Goal: Information Seeking & Learning: Find contact information

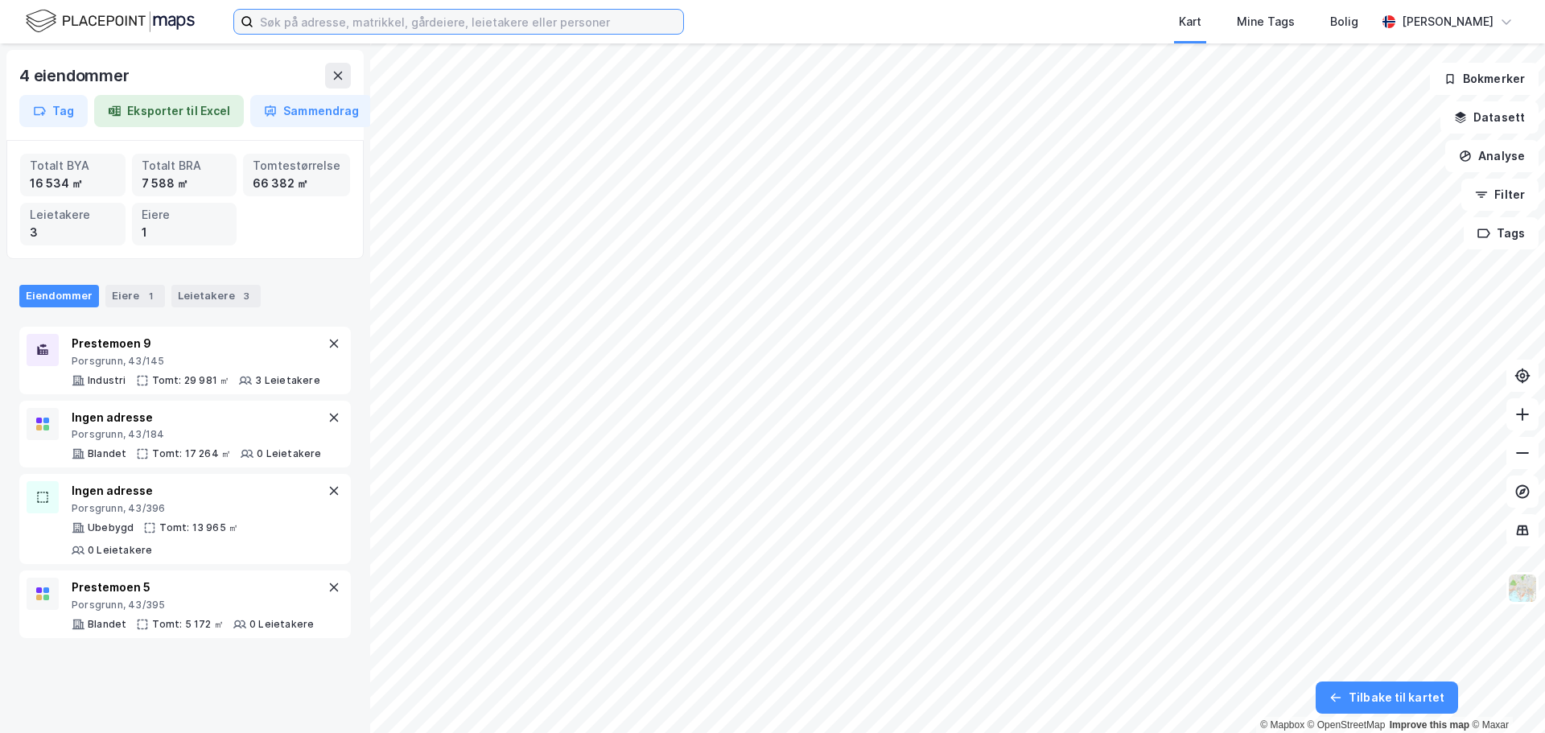
click at [435, 25] on input at bounding box center [469, 22] width 430 height 24
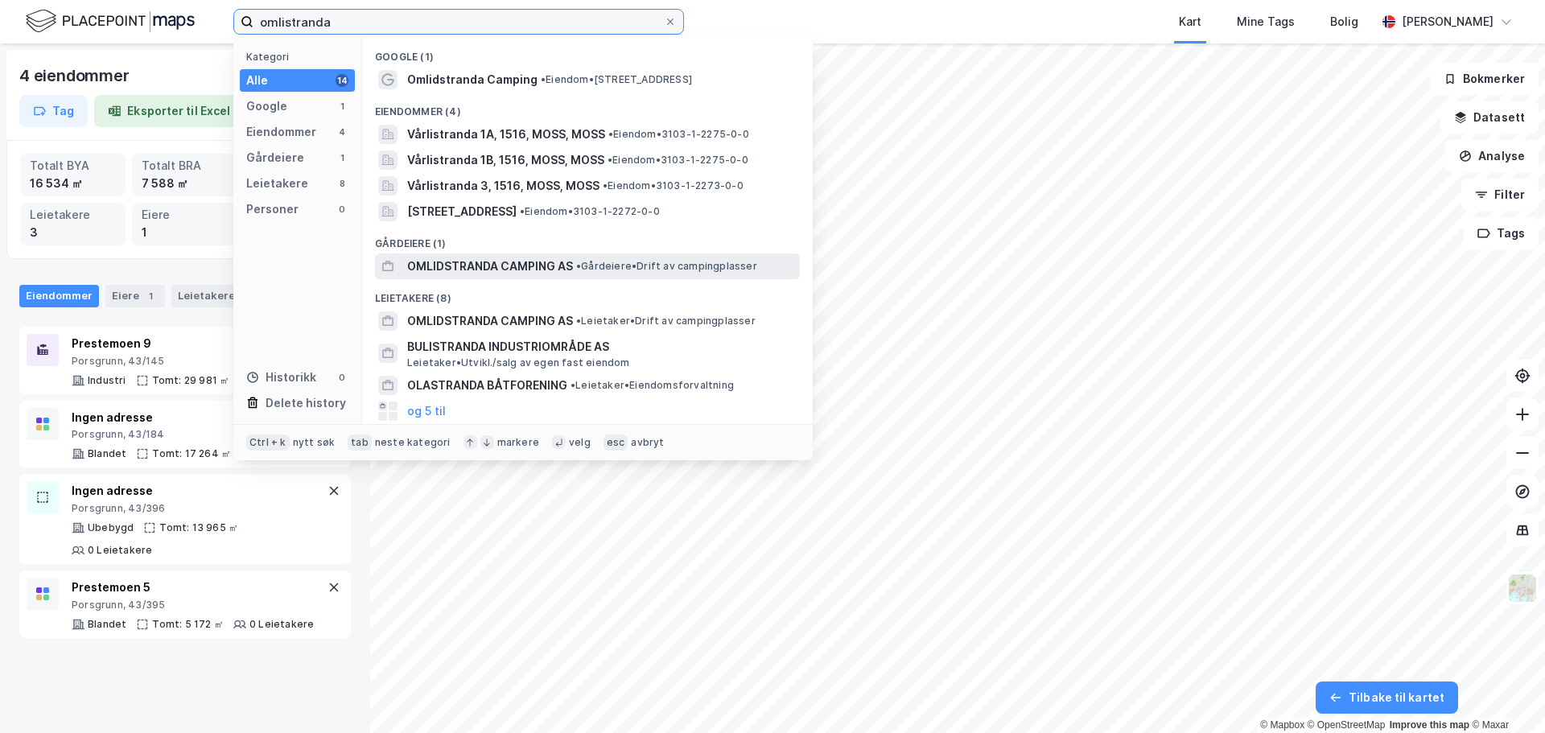
type input "omlistranda"
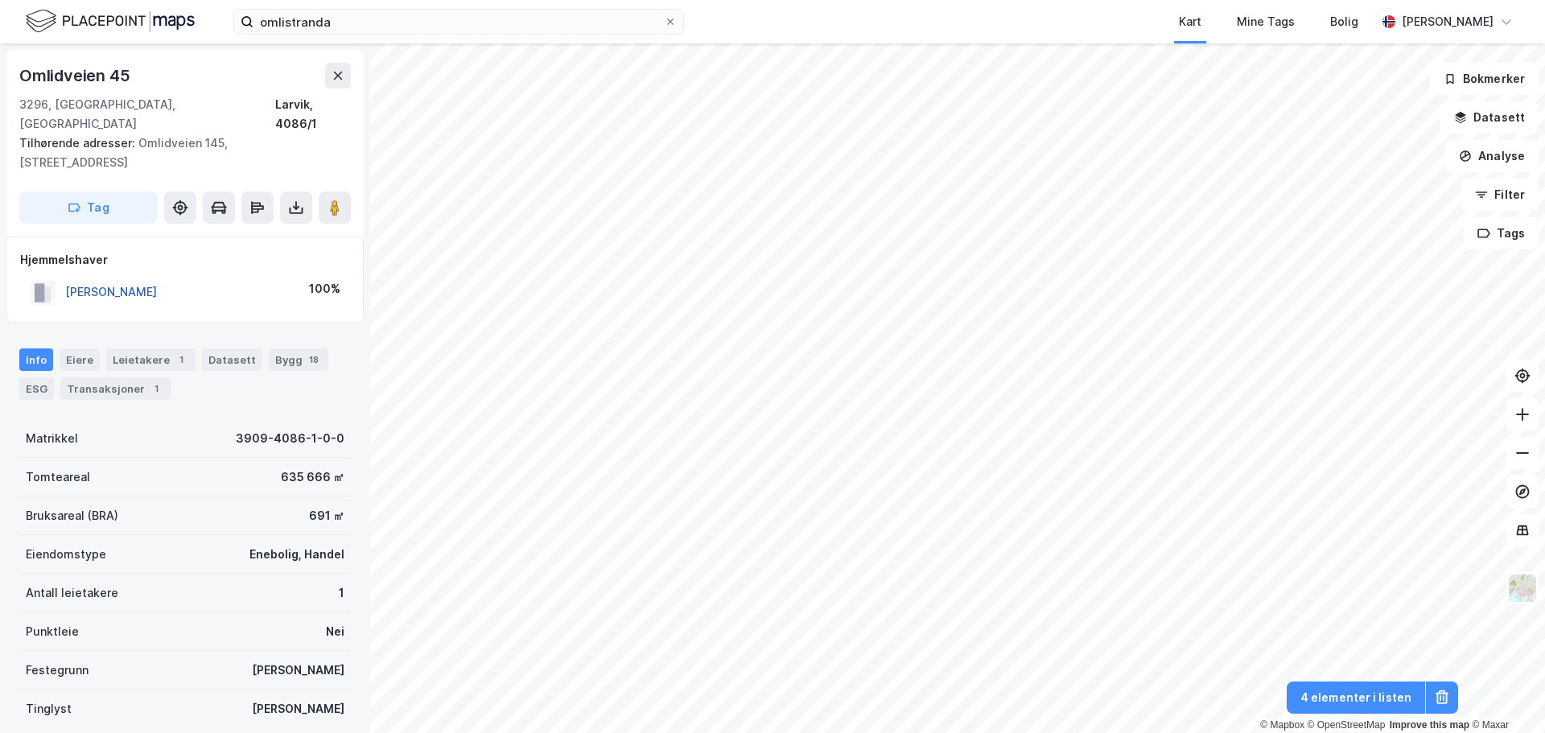
click at [0, 0] on button "OMLID OLE" at bounding box center [0, 0] width 0 height 0
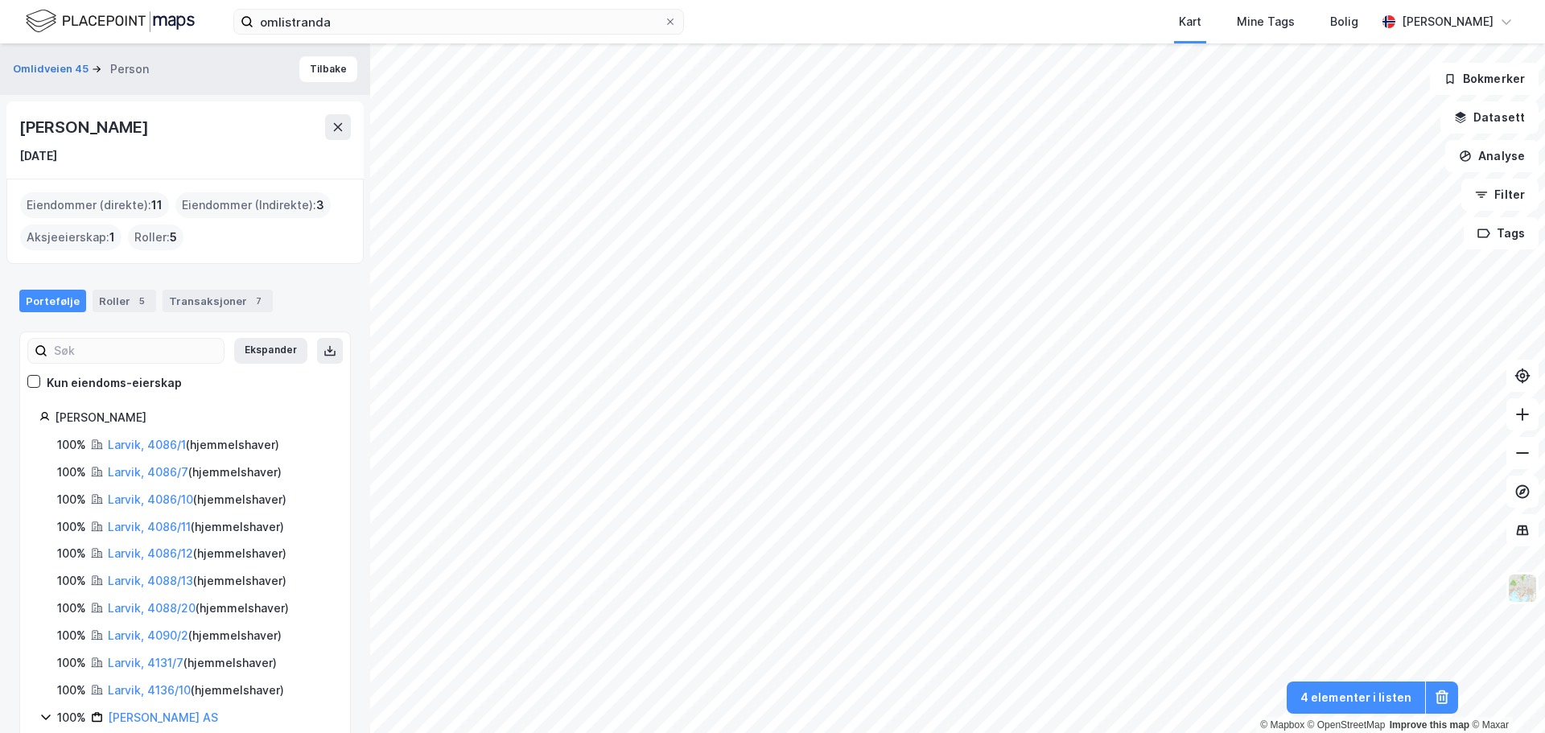
scroll to position [89, 0]
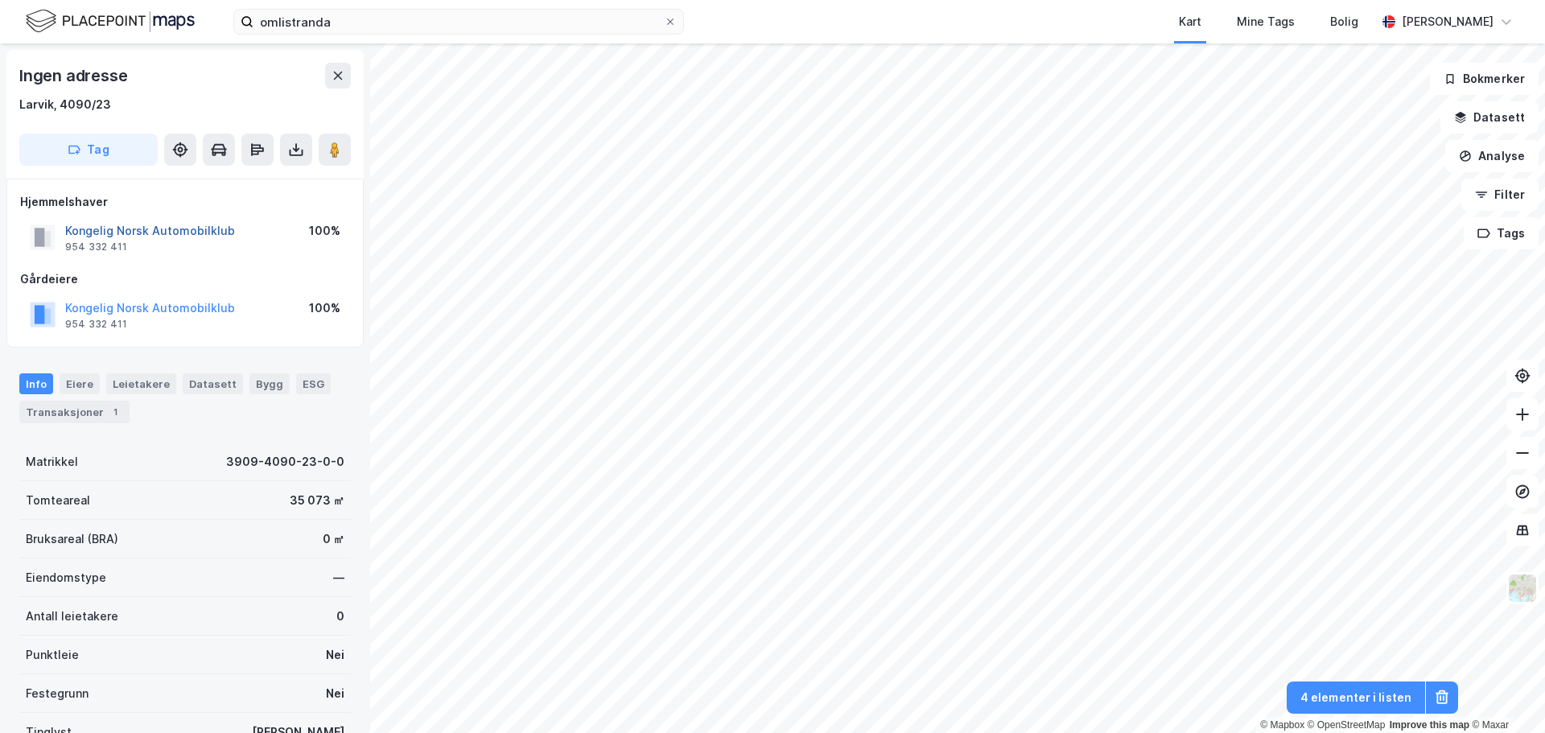
click at [0, 0] on button "Kongelig Norsk Automobilklub" at bounding box center [0, 0] width 0 height 0
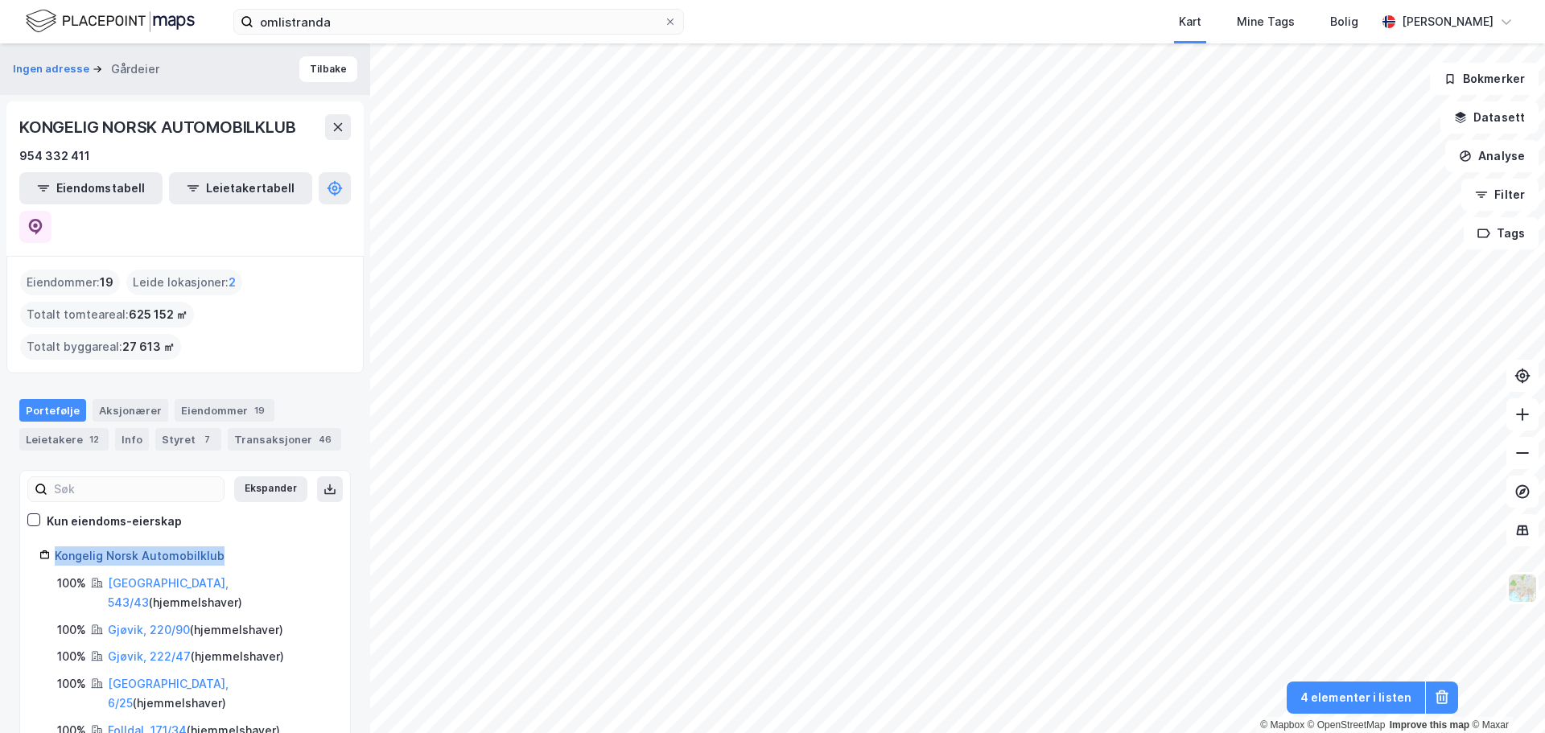
drag, startPoint x: 248, startPoint y: 513, endPoint x: 56, endPoint y: 522, distance: 191.8
click at [56, 546] on div "Kongelig Norsk Automobilklub" at bounding box center [193, 555] width 276 height 19
copy link "Kongelig Norsk Automobilklub"
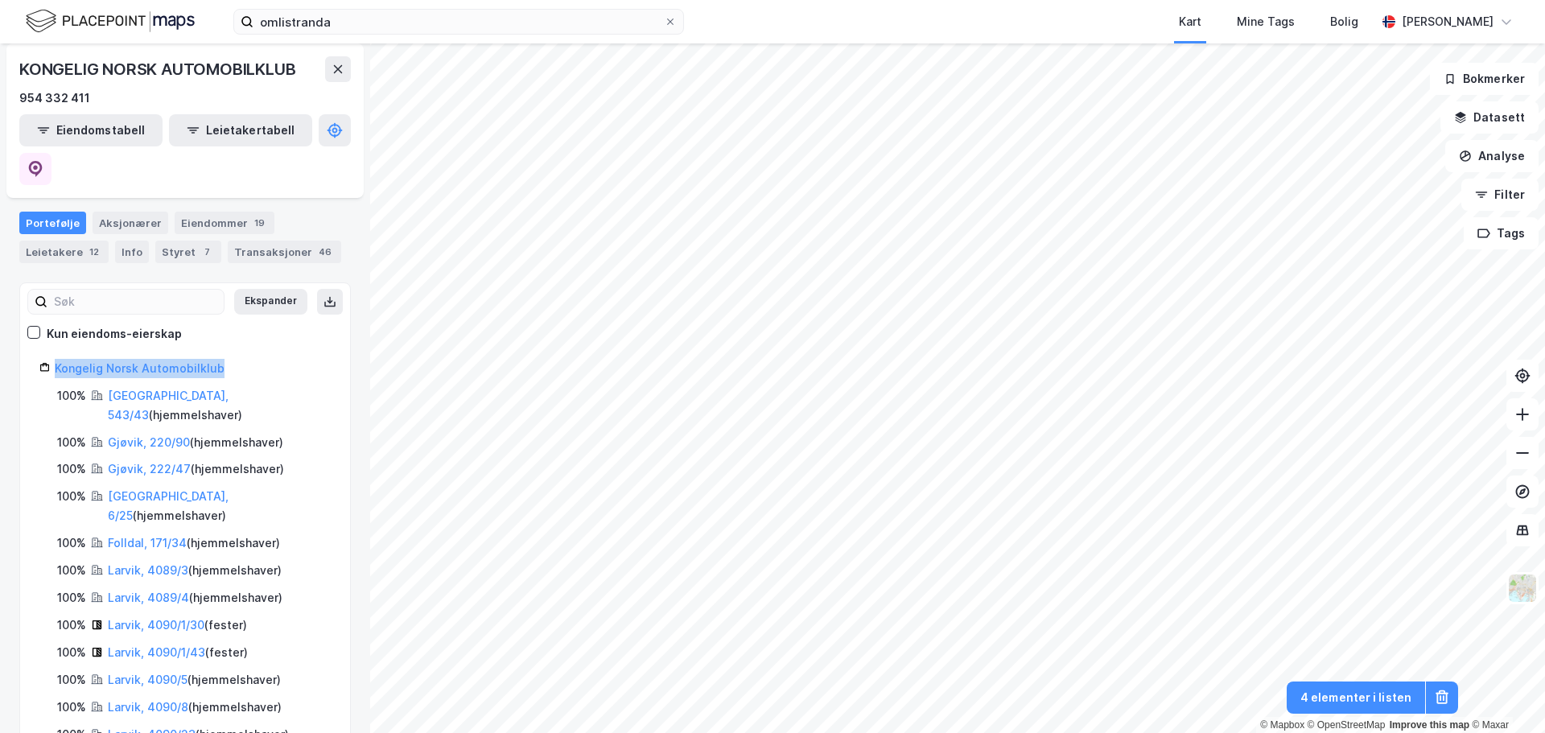
scroll to position [161, 0]
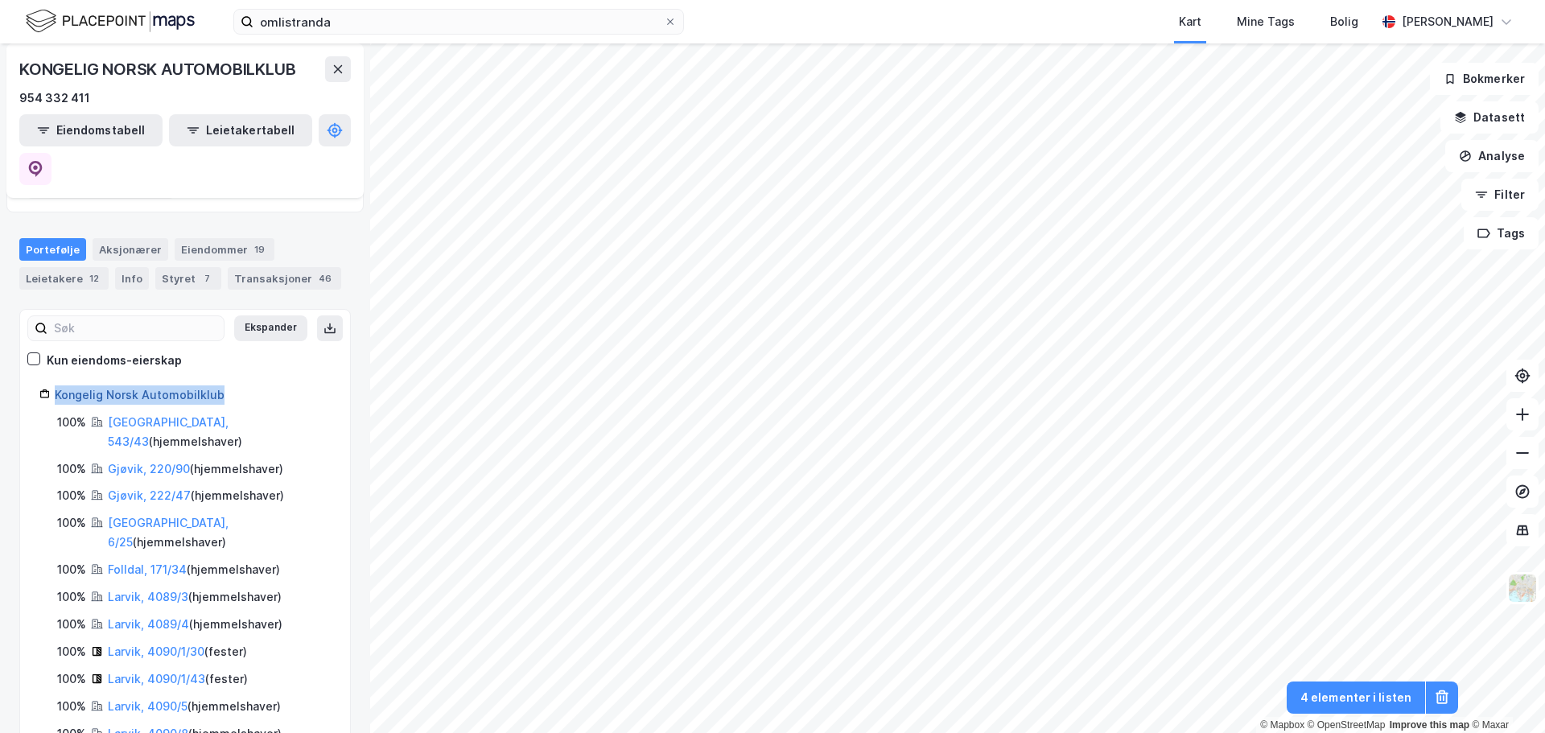
click at [134, 388] on link "Kongelig Norsk Automobilklub" at bounding box center [140, 395] width 170 height 14
click at [241, 386] on div "Kongelig Norsk Automobilklub" at bounding box center [193, 395] width 276 height 19
drag, startPoint x: 241, startPoint y: 350, endPoint x: 58, endPoint y: 361, distance: 183.8
click at [58, 386] on div "Kongelig Norsk Automobilklub" at bounding box center [193, 395] width 276 height 19
copy link "Kongelig Norsk Automobilklub"
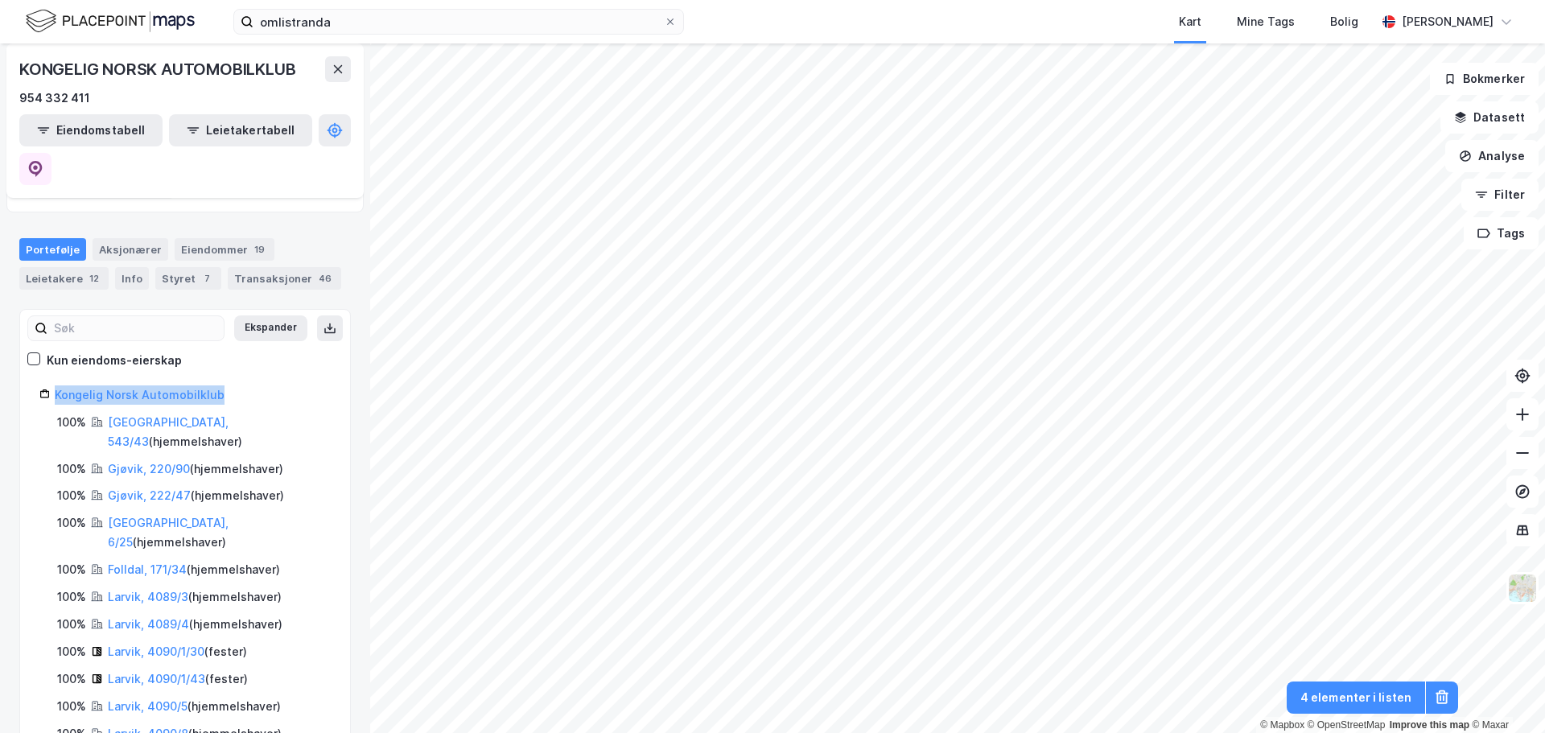
click at [237, 386] on div "Kongelig Norsk Automobilklub" at bounding box center [193, 395] width 276 height 19
drag, startPoint x: 253, startPoint y: 357, endPoint x: 54, endPoint y: 360, distance: 198.8
click at [54, 386] on div "Kongelig Norsk Automobilklub" at bounding box center [184, 395] width 291 height 19
copy link "Kongelig Norsk Automobilklub"
